Goal: Information Seeking & Learning: Learn about a topic

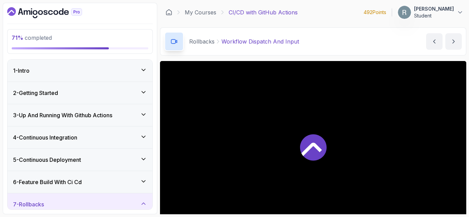
scroll to position [55, 0]
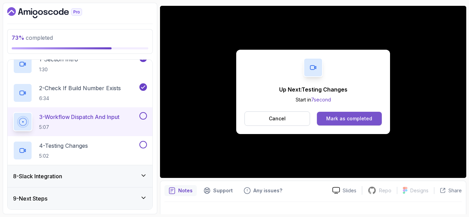
click at [327, 117] on button "Mark as completed" at bounding box center [349, 119] width 65 height 14
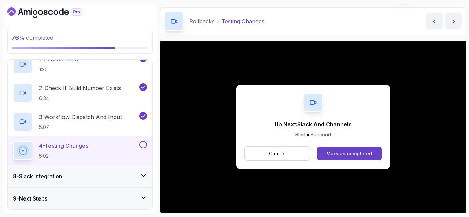
scroll to position [55, 0]
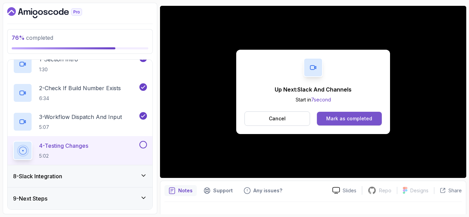
click at [366, 119] on div "Mark as completed" at bounding box center [349, 118] width 46 height 7
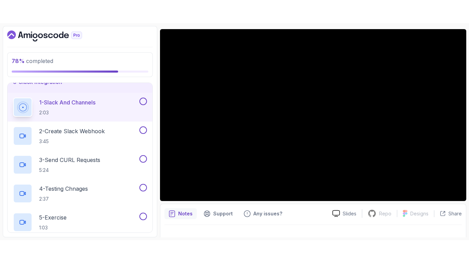
scroll to position [177, 0]
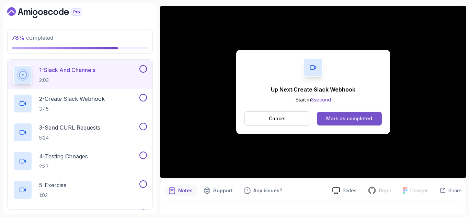
click at [350, 113] on button "Mark as completed" at bounding box center [349, 119] width 65 height 14
